Goal: Task Accomplishment & Management: Manage account settings

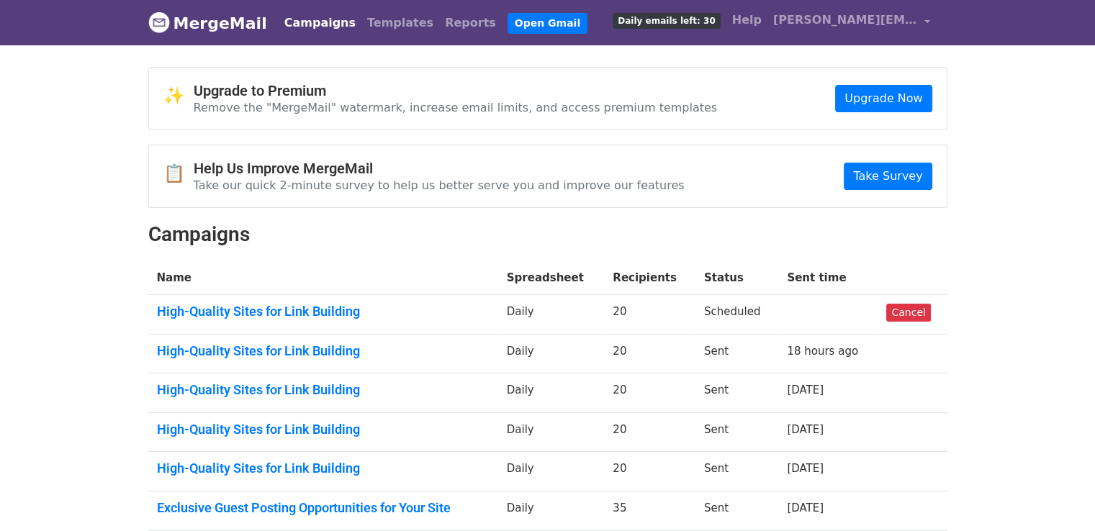
click at [1065, 199] on body "MergeMail Campaigns Templates Reports Open Gmail Daily emails left: 30 Help tat…" at bounding box center [547, 391] width 1095 height 783
click at [904, 312] on link "Cancel" at bounding box center [908, 313] width 44 height 18
click at [910, 311] on link "Cancel" at bounding box center [908, 313] width 44 height 18
